Goal: Information Seeking & Learning: Learn about a topic

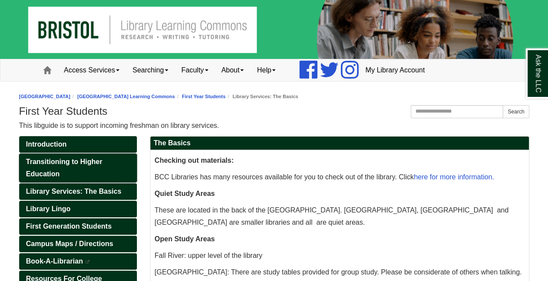
click at [82, 161] on span "Transitioning to Higher Education" at bounding box center [64, 168] width 76 height 20
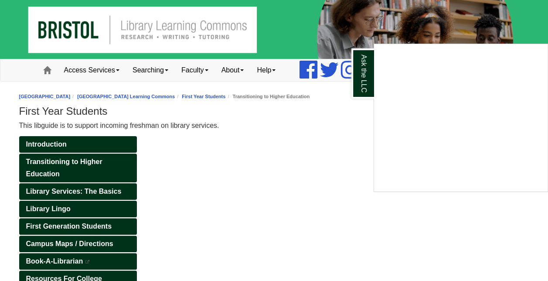
click at [228, 218] on div "Ask the LLC" at bounding box center [274, 140] width 548 height 281
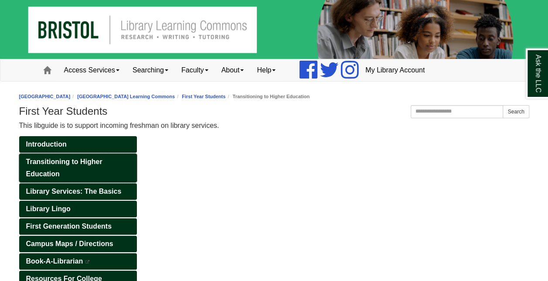
click at [59, 160] on span "Transitioning to Higher Education" at bounding box center [64, 168] width 76 height 20
click at [63, 187] on span "Library Services: The Basics" at bounding box center [73, 190] width 95 height 7
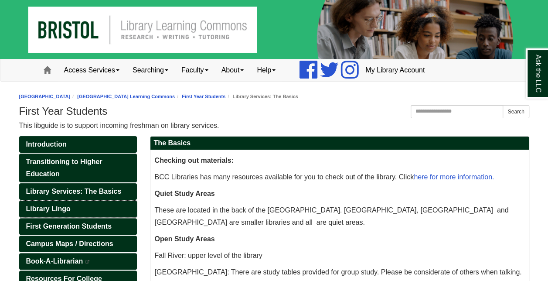
click at [58, 211] on span "Library Lingo" at bounding box center [48, 208] width 44 height 7
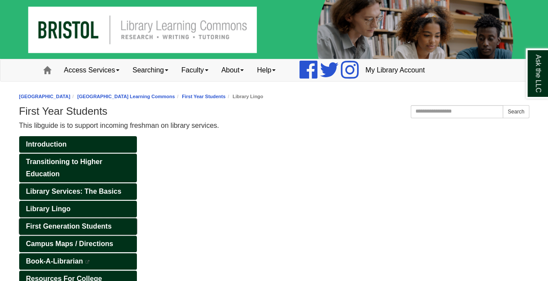
click at [62, 222] on span "First Generation Students" at bounding box center [68, 225] width 85 height 7
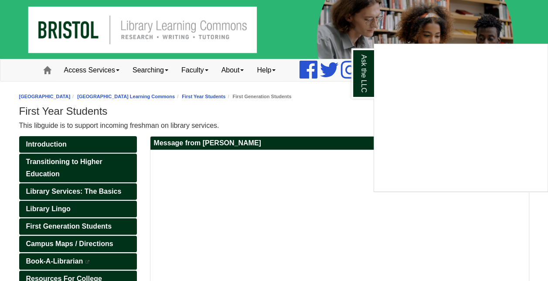
click at [81, 275] on div "Ask the LLC" at bounding box center [274, 140] width 548 height 281
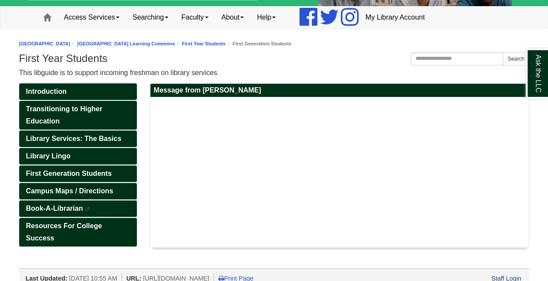
scroll to position [69, 0]
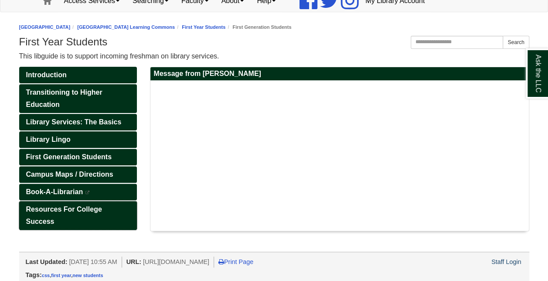
click at [72, 205] on span "Resources For College Success" at bounding box center [64, 215] width 76 height 20
